Goal: Task Accomplishment & Management: Manage account settings

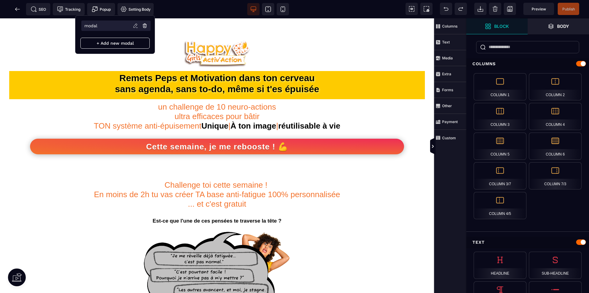
click at [104, 24] on li "modal" at bounding box center [115, 26] width 69 height 10
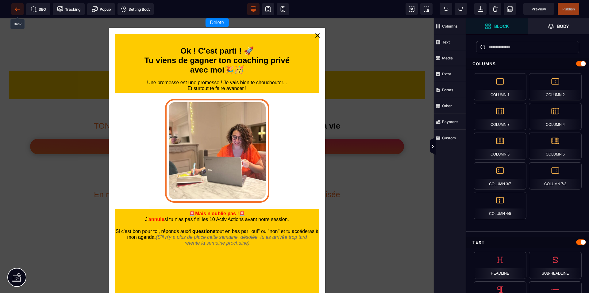
click at [15, 13] on span at bounding box center [17, 9] width 12 height 12
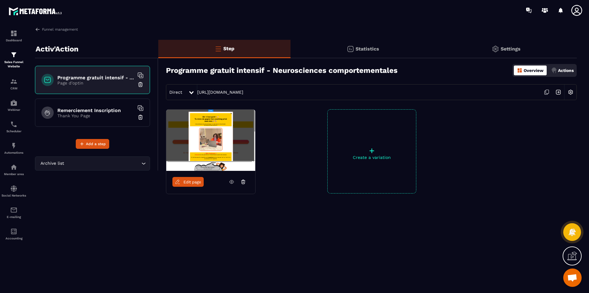
click at [34, 28] on div "Funnel management Activ'Action Programme gratuit intensif - Neurosciences compo…" at bounding box center [306, 159] width 554 height 264
click at [35, 28] on img at bounding box center [38, 30] width 6 height 6
click at [103, 111] on h6 "Remerciement Inscription" at bounding box center [95, 111] width 77 height 6
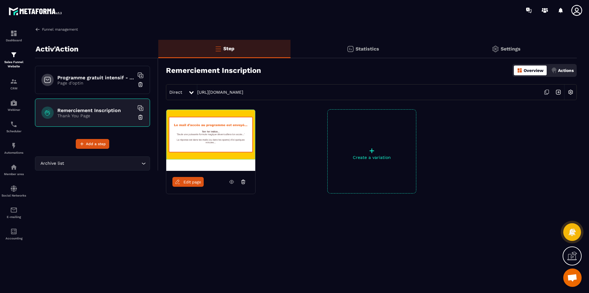
click at [42, 32] on link "Funnel management" at bounding box center [56, 30] width 43 height 6
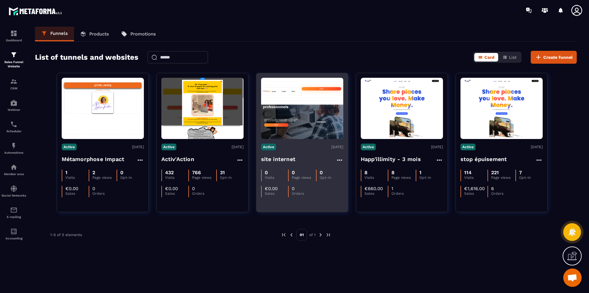
click at [306, 119] on img at bounding box center [302, 108] width 82 height 61
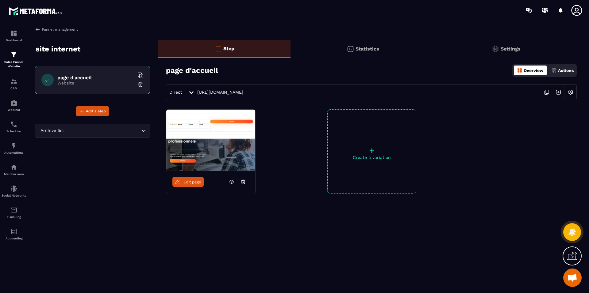
click at [60, 31] on link "Funnel management" at bounding box center [56, 30] width 43 height 6
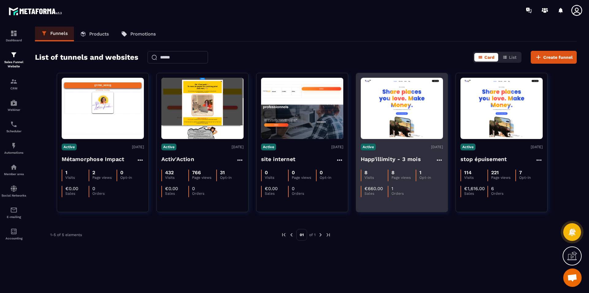
click at [392, 128] on img at bounding box center [402, 109] width 82 height 58
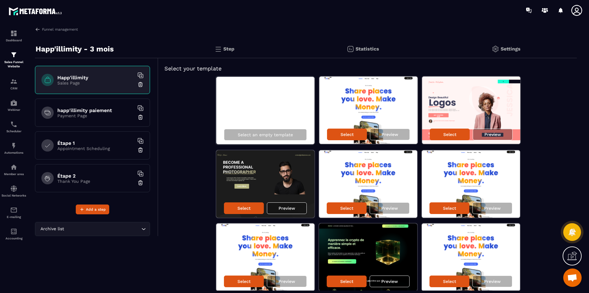
click at [77, 121] on div "happ'illimity paiement Payment Page" at bounding box center [92, 113] width 115 height 28
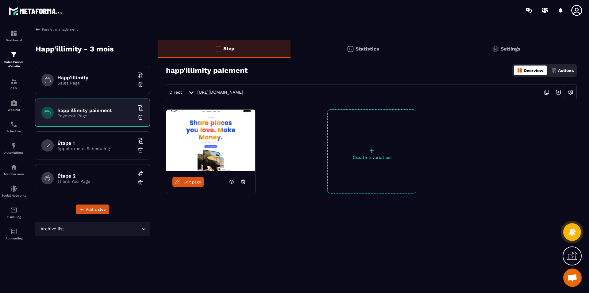
click at [98, 149] on p "Appointment Scheduling" at bounding box center [95, 148] width 77 height 5
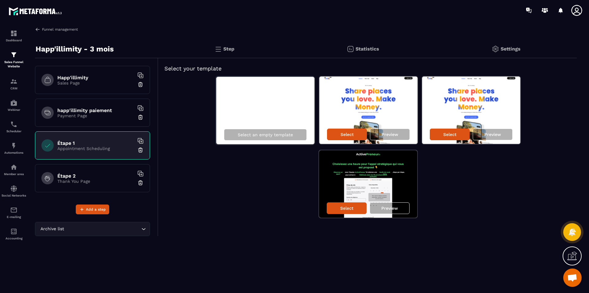
click at [38, 28] on img at bounding box center [38, 30] width 6 height 6
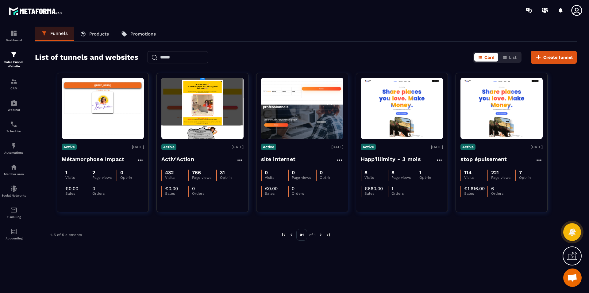
click at [576, 13] on icon at bounding box center [576, 10] width 12 height 12
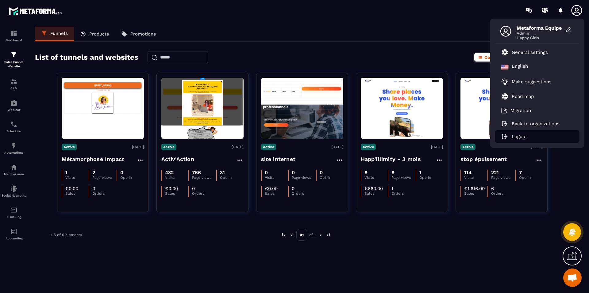
click at [515, 134] on p "Logout" at bounding box center [518, 137] width 15 height 6
